Goal: Information Seeking & Learning: Learn about a topic

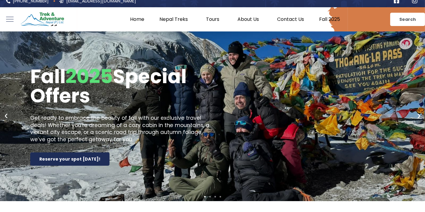
scroll to position [5, 0]
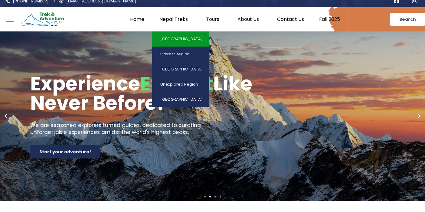
click at [183, 45] on link "[GEOGRAPHIC_DATA]" at bounding box center [180, 38] width 57 height 15
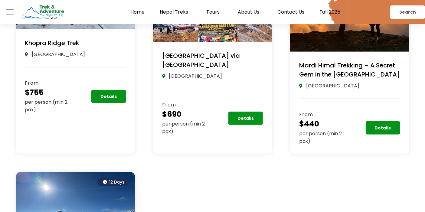
scroll to position [409, 0]
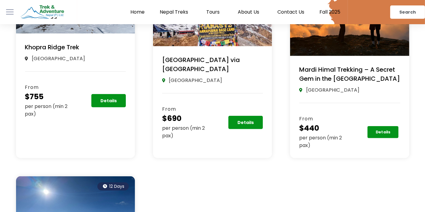
click at [372, 129] on link "Details" at bounding box center [383, 132] width 31 height 12
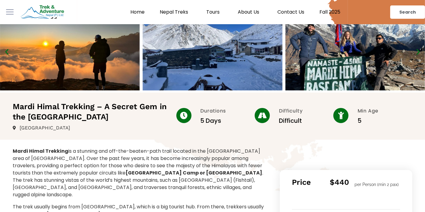
scroll to position [16, 0]
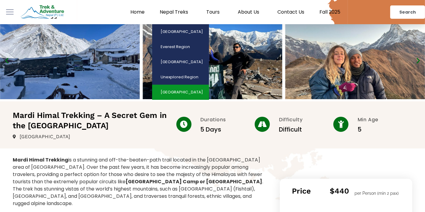
click at [186, 91] on link "[GEOGRAPHIC_DATA]" at bounding box center [180, 92] width 57 height 15
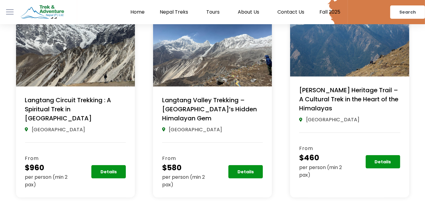
scroll to position [170, 0]
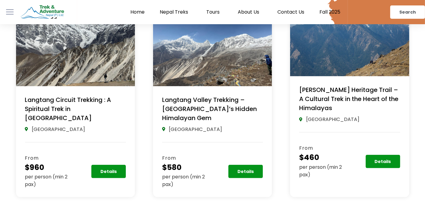
click at [83, 99] on link "Langtang Circuit Trekking : A Spiritual Trek in Nepal" at bounding box center [68, 109] width 86 height 27
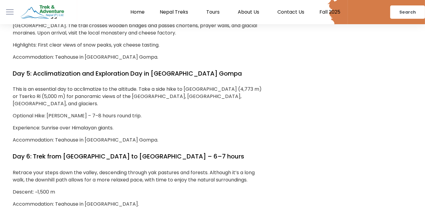
scroll to position [948, 0]
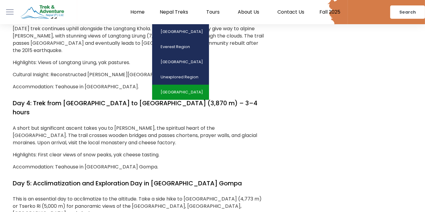
click at [180, 90] on link "[GEOGRAPHIC_DATA]" at bounding box center [180, 92] width 57 height 15
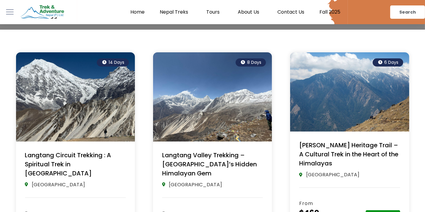
scroll to position [116, 0]
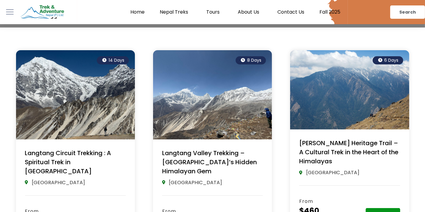
click at [226, 156] on link "Langtang Valley Trekking – [GEOGRAPHIC_DATA]’s Hidden Himalayan Gem" at bounding box center [209, 162] width 95 height 27
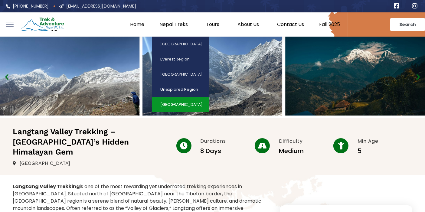
click at [187, 106] on link "[GEOGRAPHIC_DATA]" at bounding box center [180, 104] width 57 height 15
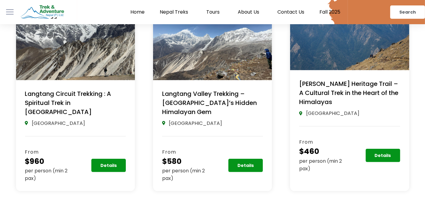
scroll to position [176, 0]
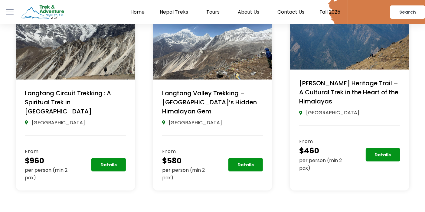
click at [318, 89] on link "[PERSON_NAME] Heritage Trail – A Cultural Trek in the Heart of the Himalayas" at bounding box center [348, 92] width 99 height 27
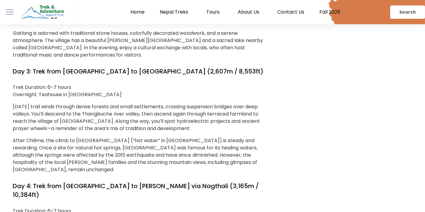
scroll to position [946, 0]
